Goal: Information Seeking & Learning: Learn about a topic

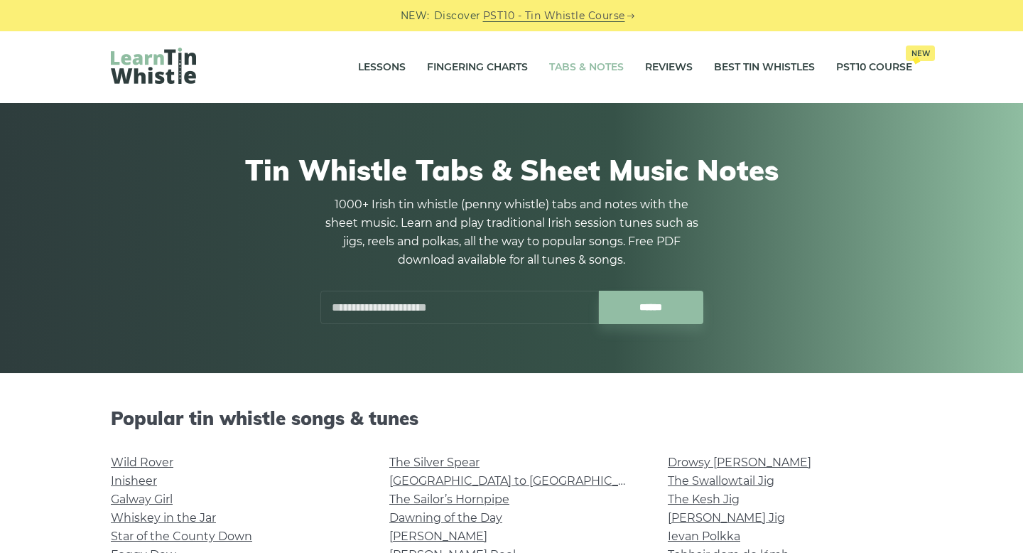
click at [854, 447] on div "Popular tin whistle songs & tunes Wild Rover Inisheer Galway Girl Whiskey in th…" at bounding box center [511, 492] width 835 height 171
click at [384, 68] on link "Lessons" at bounding box center [382, 68] width 48 height 36
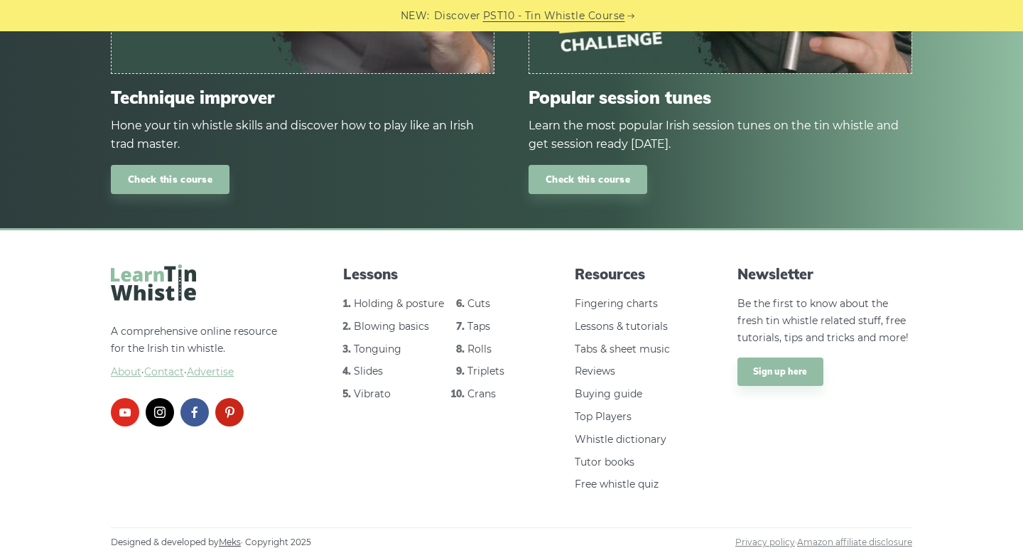
scroll to position [2014, 0]
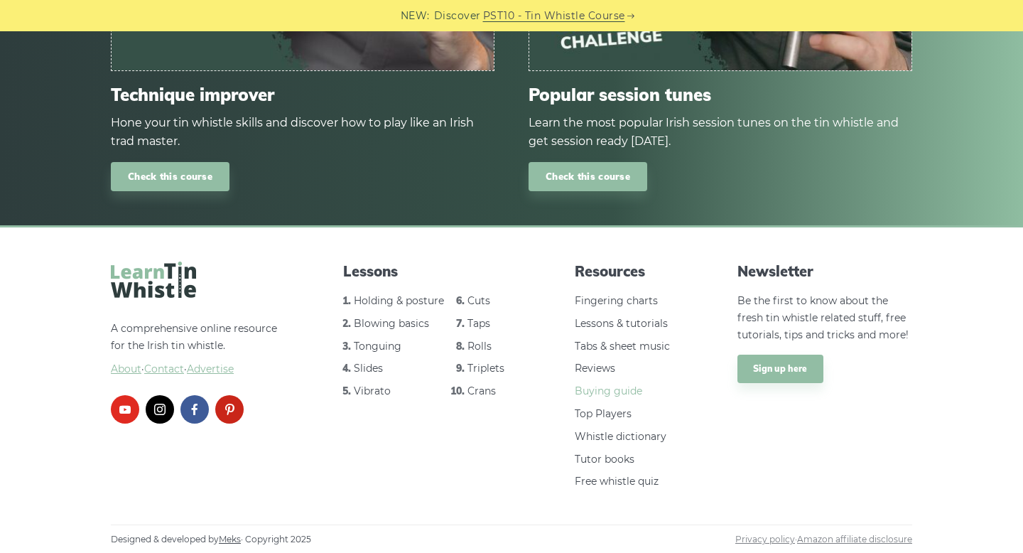
click at [623, 391] on link "Buying guide" at bounding box center [608, 390] width 67 height 13
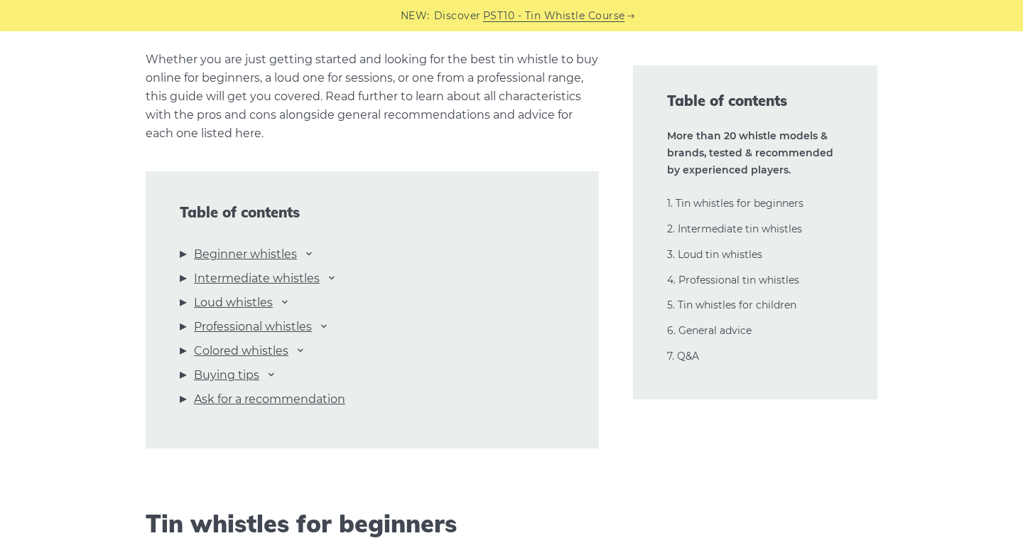
scroll to position [1449, 0]
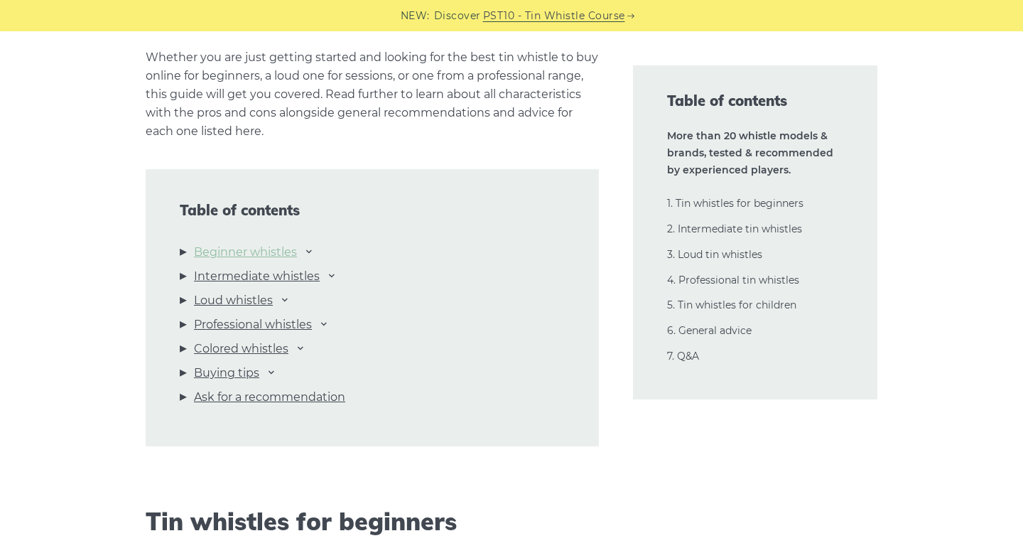
click at [249, 255] on link "Beginner whistles" at bounding box center [245, 252] width 103 height 18
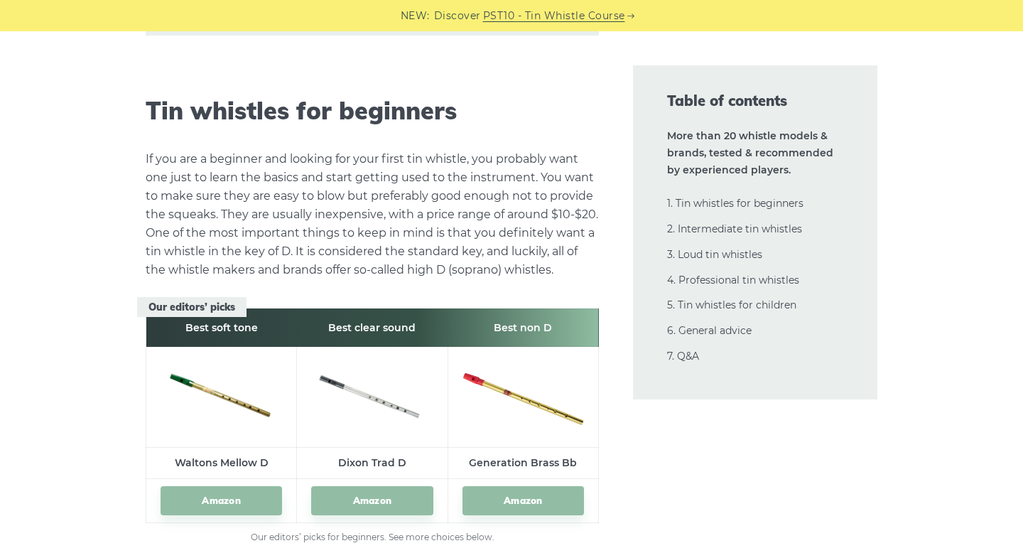
scroll to position [1903, 0]
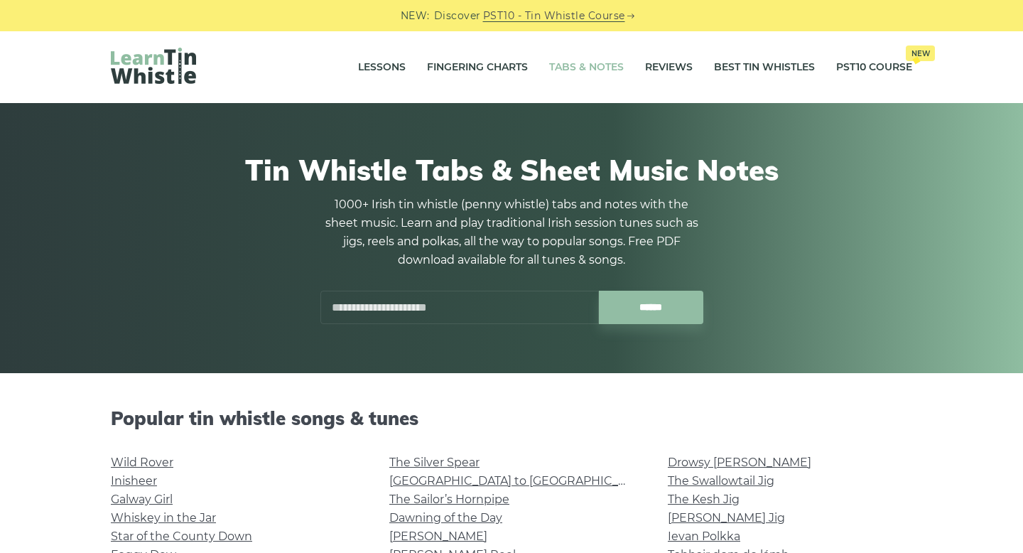
click at [792, 418] on h2 "Popular tin whistle songs & tunes" at bounding box center [511, 418] width 801 height 22
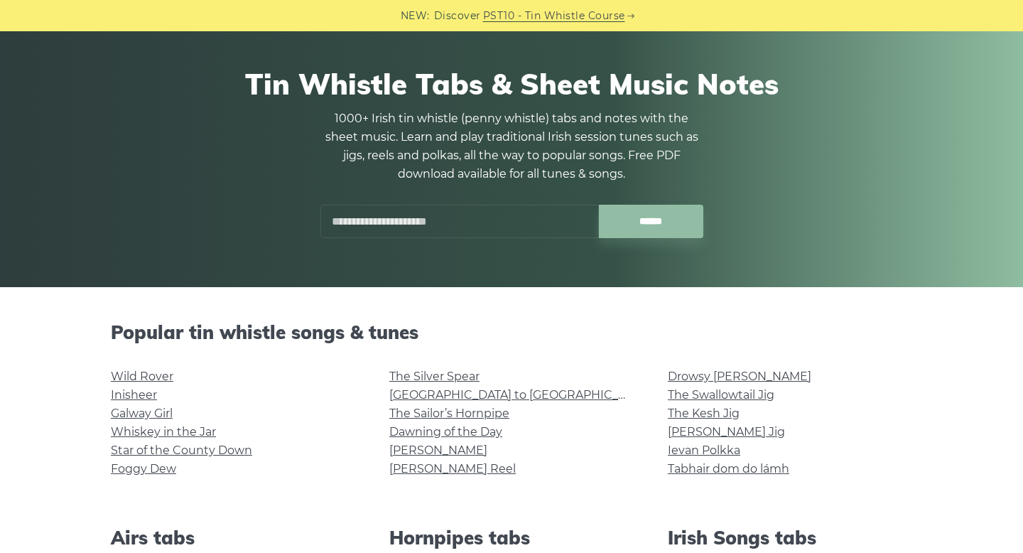
scroll to position [85, 0]
click at [481, 229] on input "text" at bounding box center [459, 221] width 278 height 33
type input "*"
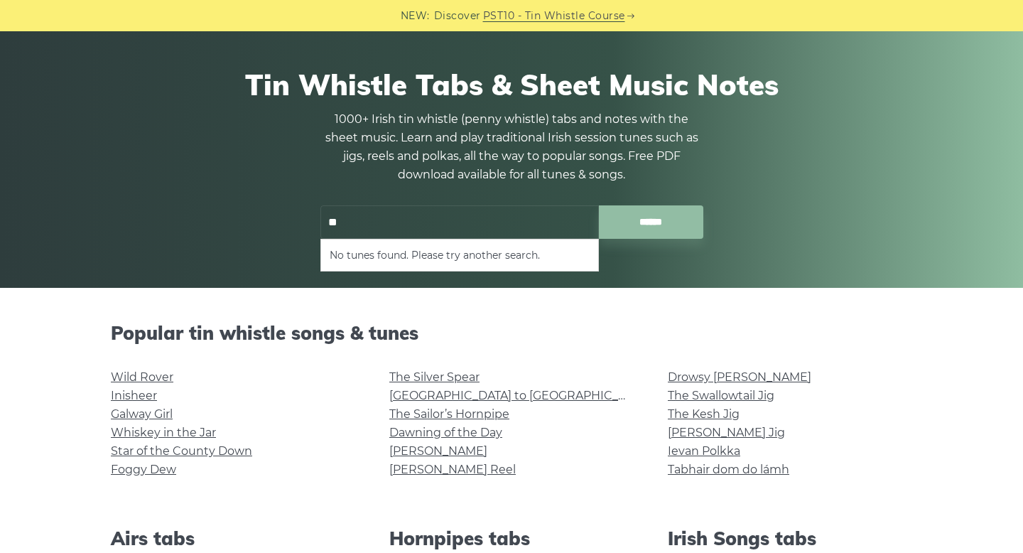
type input "*"
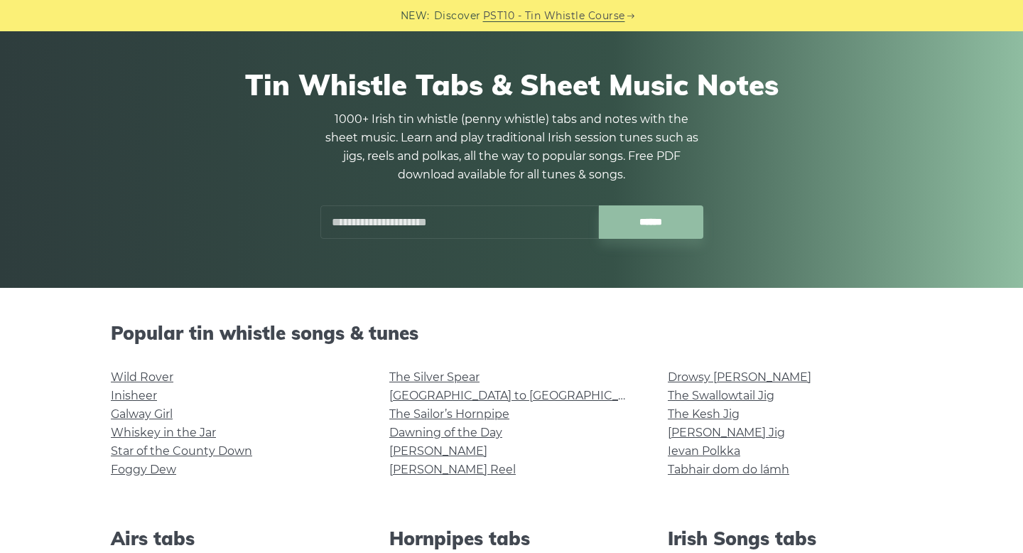
click at [587, 371] on li "The Silver Spear" at bounding box center [511, 377] width 244 height 18
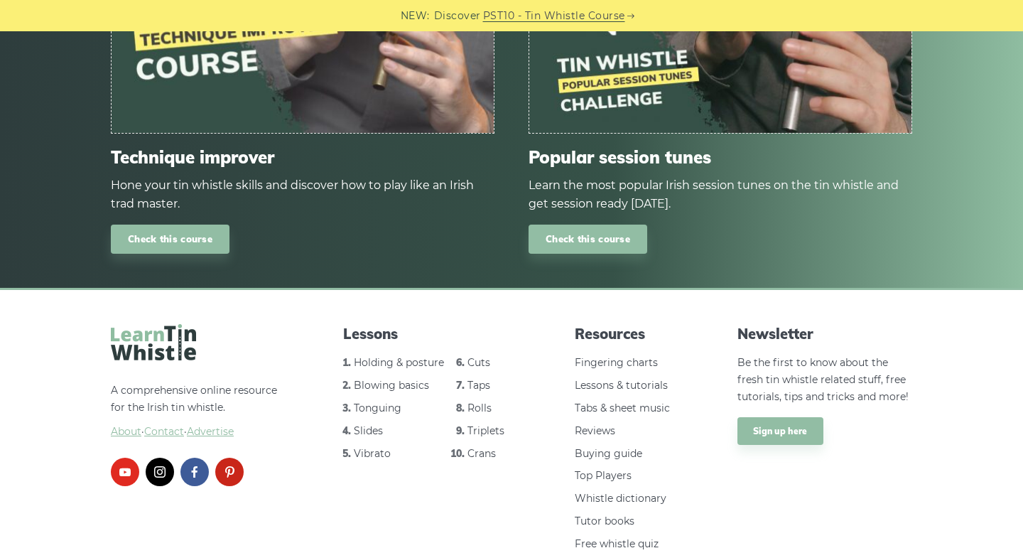
scroll to position [1790, 0]
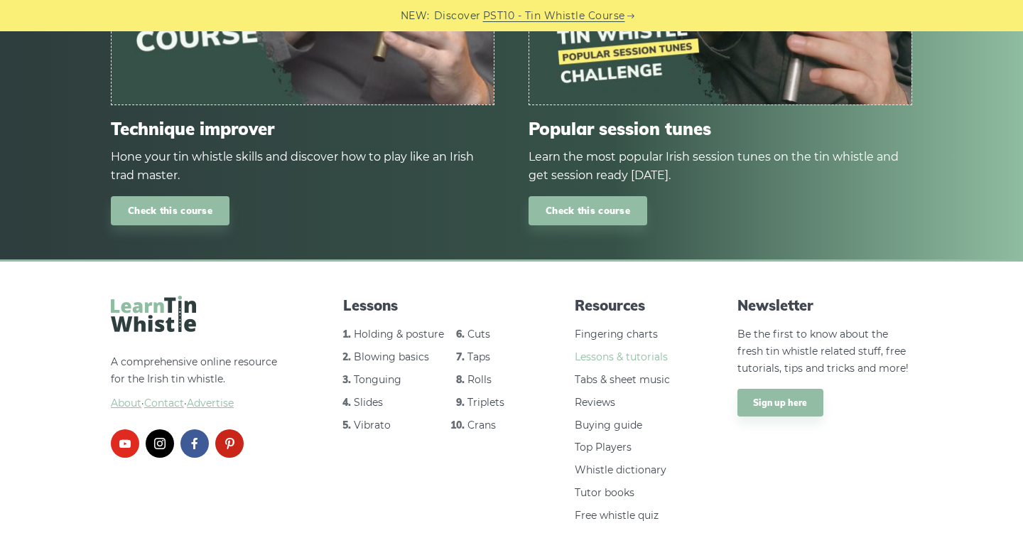
click at [651, 357] on link "Lessons & tutorials" at bounding box center [621, 356] width 93 height 13
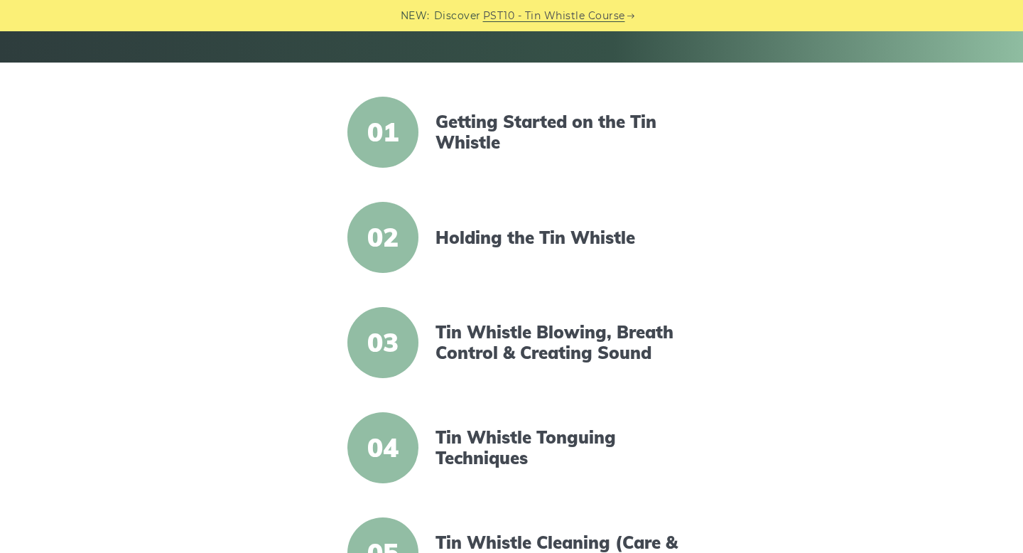
scroll to position [313, 0]
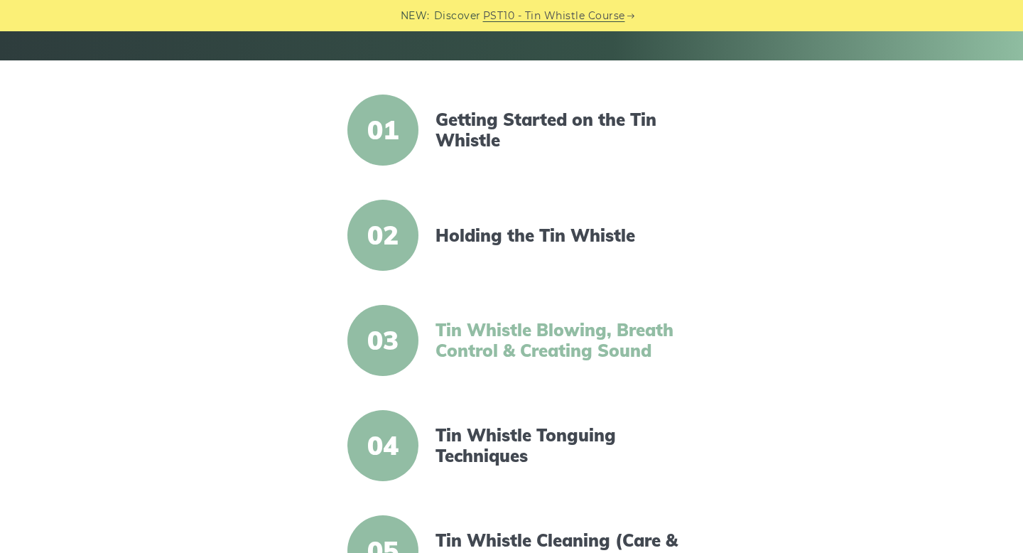
click at [485, 352] on link "Tin Whistle Blowing, Breath Control & Creating Sound" at bounding box center [557, 340] width 244 height 41
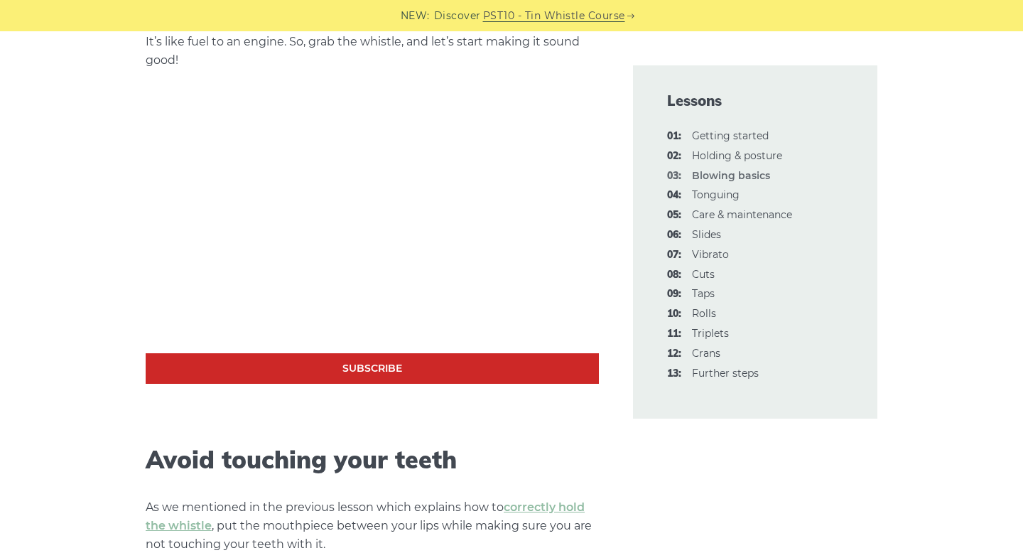
scroll to position [455, 0]
